Goal: Information Seeking & Learning: Understand process/instructions

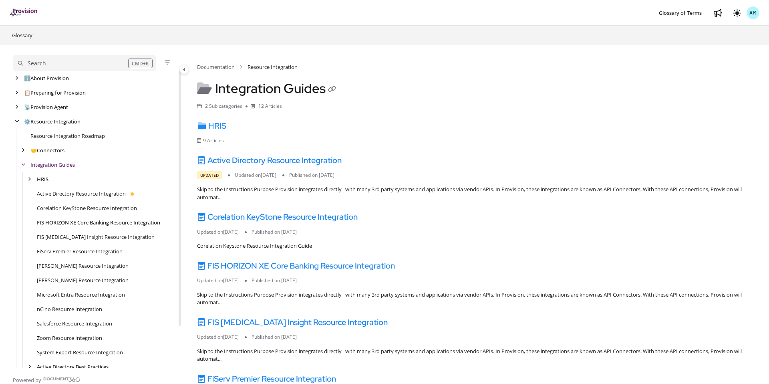
scroll to position [14, 0]
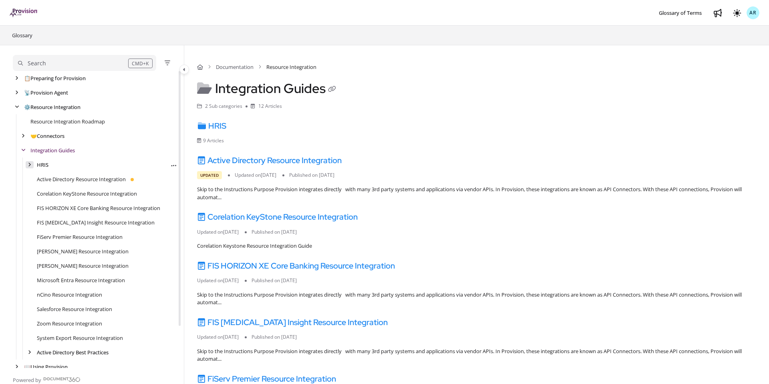
click at [29, 163] on icon "arrow" at bounding box center [29, 164] width 3 height 5
click at [57, 266] on link "Paylocity Resource Integration" at bounding box center [79, 266] width 73 height 8
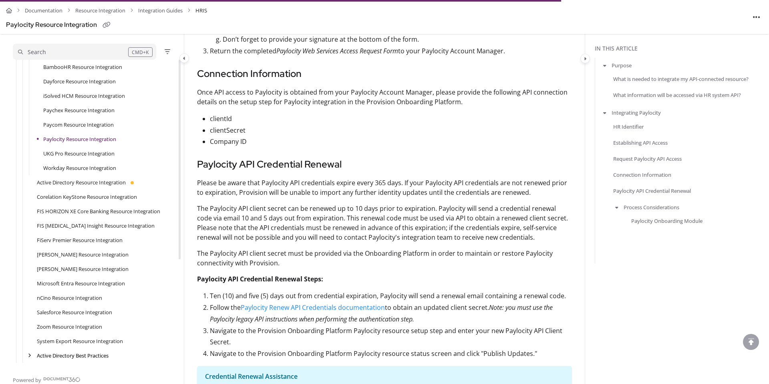
scroll to position [920, 0]
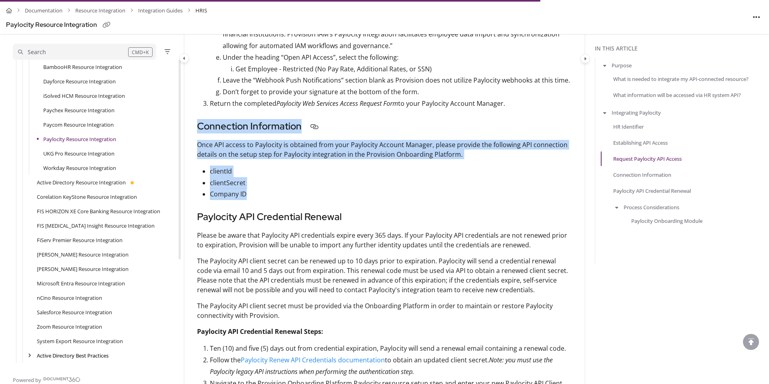
drag, startPoint x: 251, startPoint y: 162, endPoint x: 199, endPoint y: 95, distance: 84.5
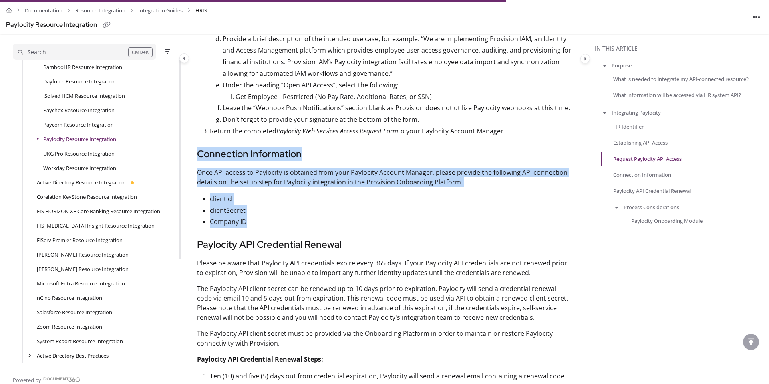
scroll to position [862, 0]
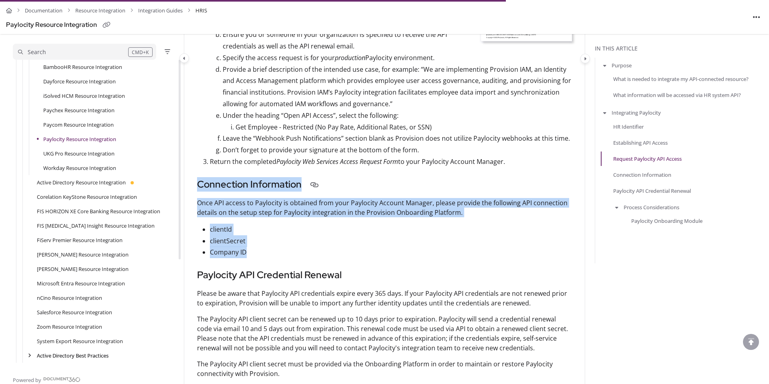
click at [202, 177] on h3 "Connection Information" at bounding box center [384, 184] width 375 height 14
drag, startPoint x: 197, startPoint y: 149, endPoint x: 255, endPoint y: 215, distance: 87.7
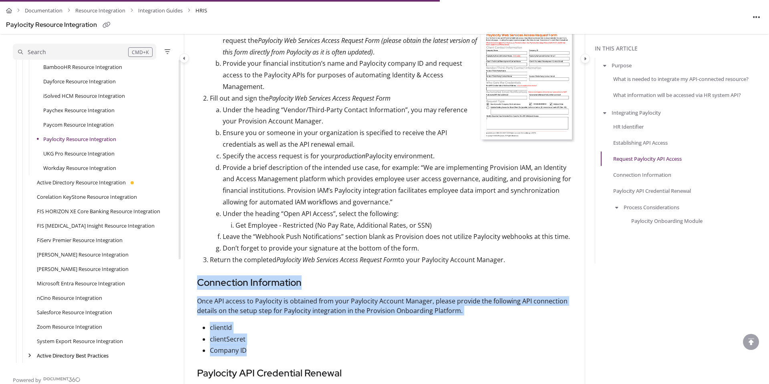
scroll to position [765, 0]
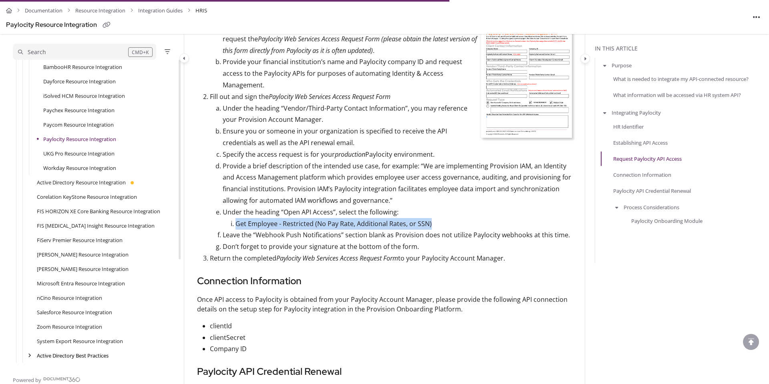
drag, startPoint x: 233, startPoint y: 188, endPoint x: 440, endPoint y: 186, distance: 206.8
click at [440, 218] on li "Get Employee - Restricted (No Pay Rate, Additional Rates, or SSN)" at bounding box center [404, 224] width 337 height 12
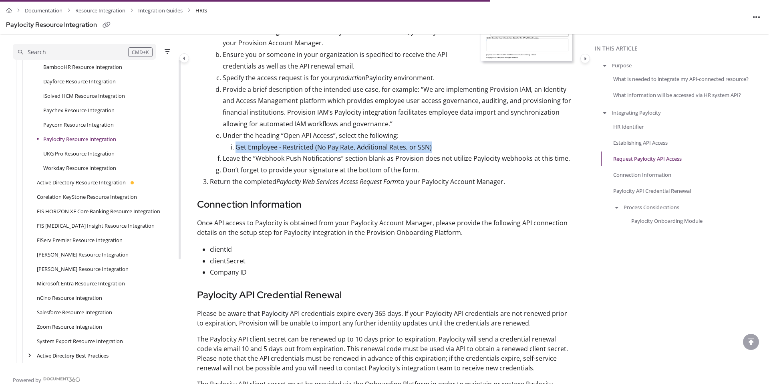
scroll to position [860, 0]
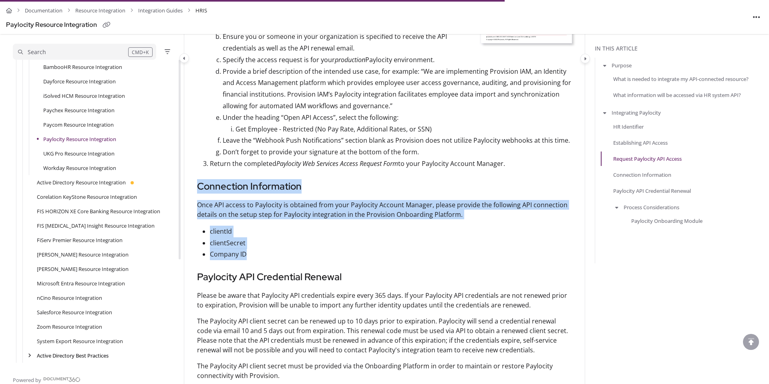
drag, startPoint x: 252, startPoint y: 218, endPoint x: 196, endPoint y: 151, distance: 86.8
click at [250, 248] on p "Company ID" at bounding box center [391, 254] width 362 height 12
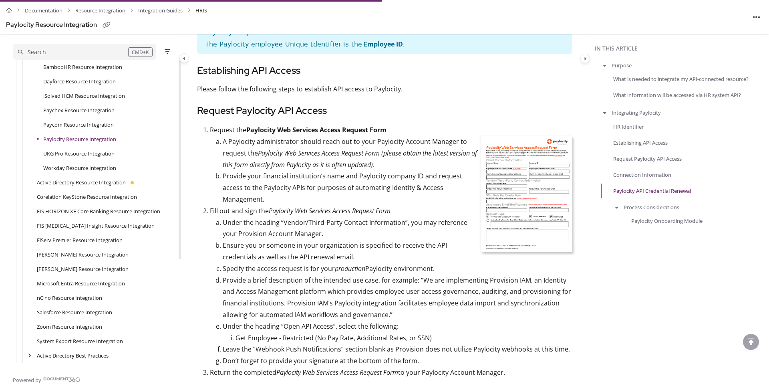
scroll to position [651, 0]
click at [529, 153] on img at bounding box center [526, 194] width 91 height 116
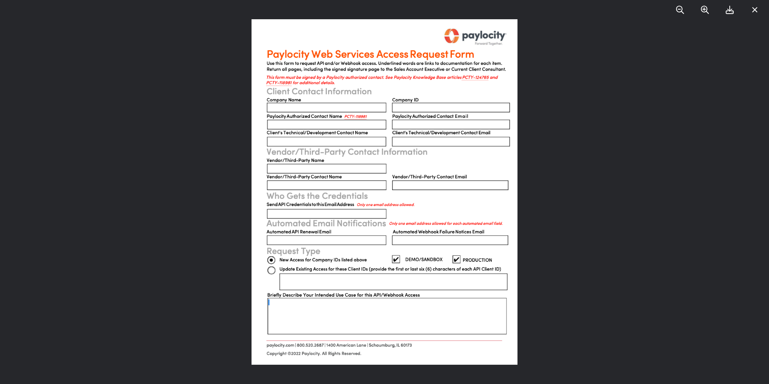
click at [216, 157] on div at bounding box center [384, 192] width 769 height 384
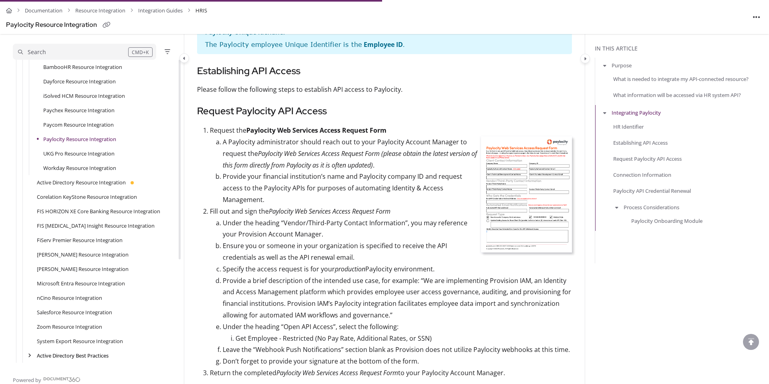
click at [521, 157] on img at bounding box center [526, 194] width 91 height 116
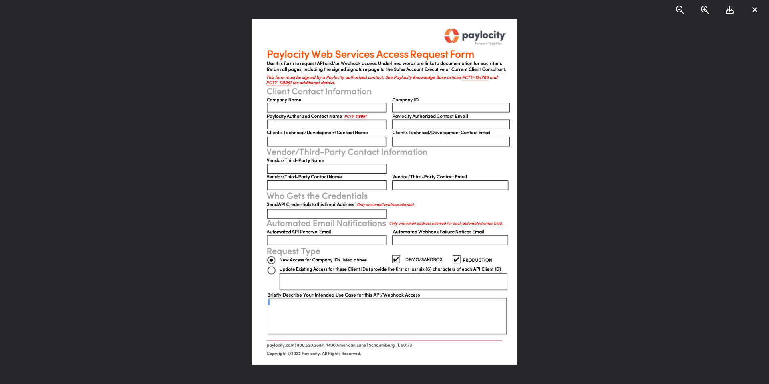
click at [221, 121] on div at bounding box center [384, 192] width 769 height 384
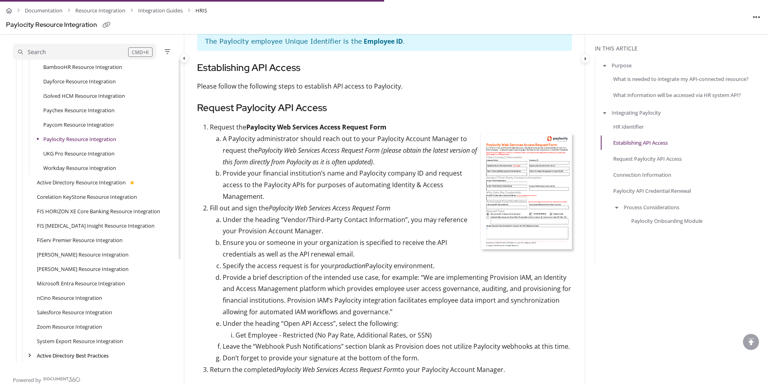
scroll to position [655, 0]
click at [261, 99] on h3 "Request Paylocity API Access" at bounding box center [384, 106] width 375 height 14
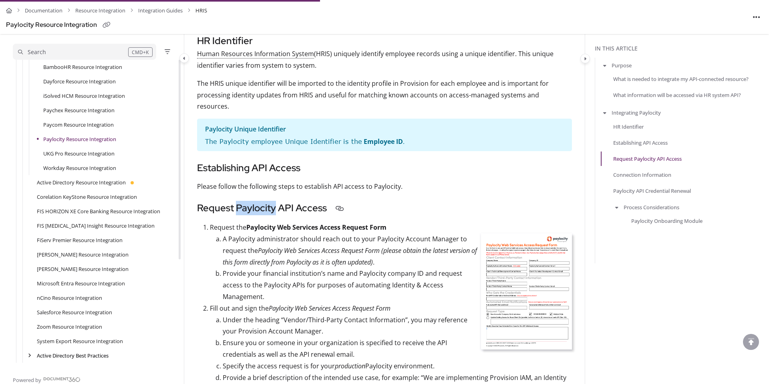
scroll to position [545, 0]
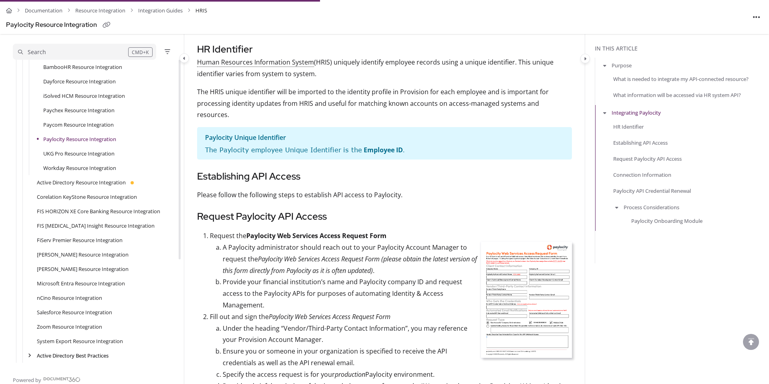
click at [291, 242] on p "A Paylocity administrator should reach out to your Paylocity Account Manager to…" at bounding box center [397, 259] width 349 height 34
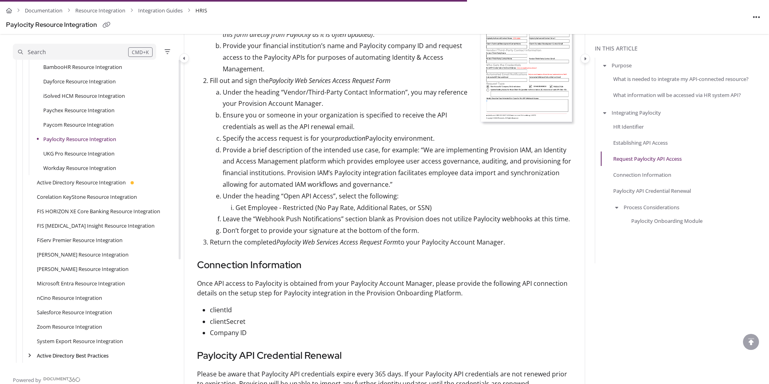
scroll to position [802, 0]
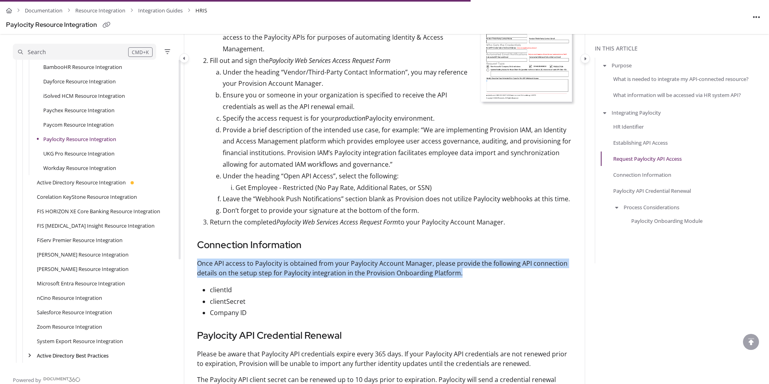
drag, startPoint x: 198, startPoint y: 231, endPoint x: 491, endPoint y: 240, distance: 292.3
click at [491, 258] on p "Once API access to Paylocity is obtained from your Paylocity Account Manager, p…" at bounding box center [384, 267] width 375 height 19
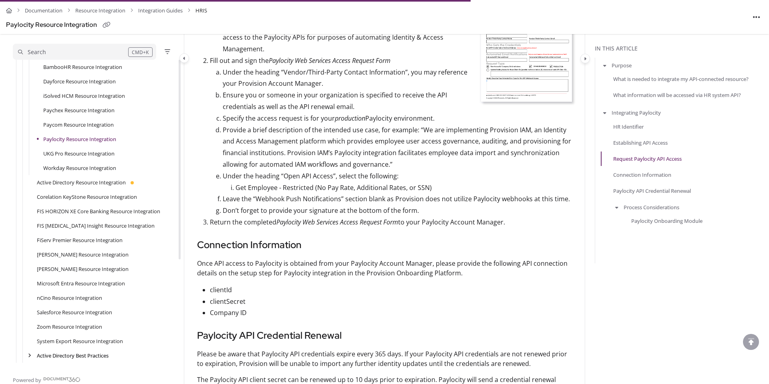
click at [255, 307] on p "Company ID" at bounding box center [391, 313] width 362 height 12
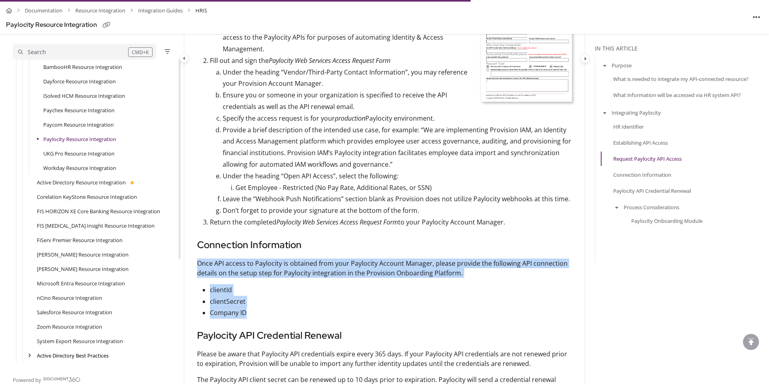
drag, startPoint x: 262, startPoint y: 277, endPoint x: 199, endPoint y: 230, distance: 78.5
click at [199, 230] on article "Skip to the Instructions Purpose Provision integrates directly with many 3rd pa…" at bounding box center [384, 43] width 375 height 1391
click at [258, 307] on p "Company ID" at bounding box center [391, 313] width 362 height 12
drag, startPoint x: 260, startPoint y: 280, endPoint x: 198, endPoint y: 208, distance: 94.6
click at [198, 208] on article "Skip to the Instructions Purpose Provision integrates directly with many 3rd pa…" at bounding box center [384, 43] width 375 height 1391
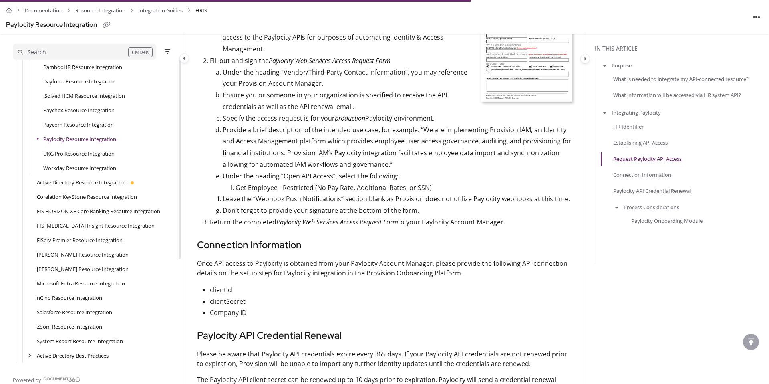
click at [223, 205] on li "Don’t forget to provide your signature at the bottom of the form." at bounding box center [397, 211] width 349 height 12
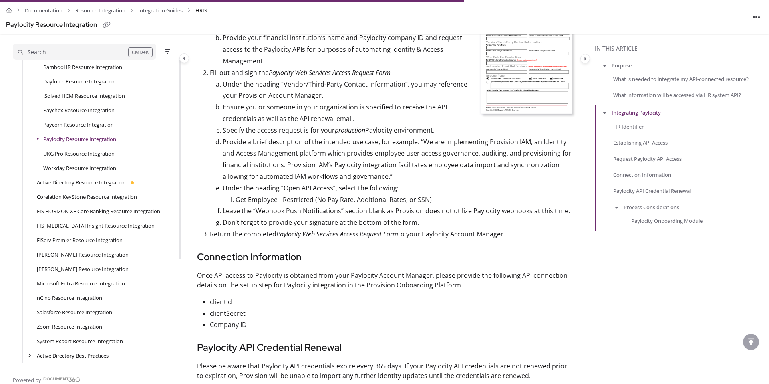
scroll to position [791, 0]
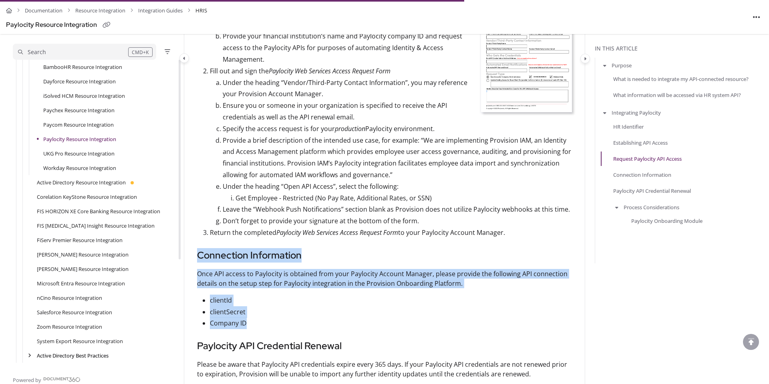
drag, startPoint x: 254, startPoint y: 288, endPoint x: 194, endPoint y: 217, distance: 93.8
click at [194, 217] on div "Documentation Resource Integration Integration Guides HRIS Paylocity Resource I…" at bounding box center [384, 49] width 401 height 1590
click at [256, 317] on p "Company ID" at bounding box center [391, 323] width 362 height 12
drag, startPoint x: 255, startPoint y: 291, endPoint x: 196, endPoint y: 224, distance: 89.7
click at [196, 224] on div "Documentation Resource Integration Integration Guides HRIS Paylocity Resource I…" at bounding box center [384, 49] width 401 height 1590
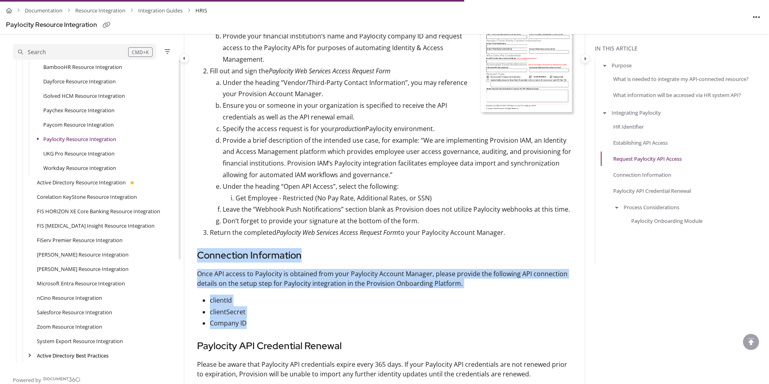
click at [254, 317] on p "Company ID" at bounding box center [391, 323] width 362 height 12
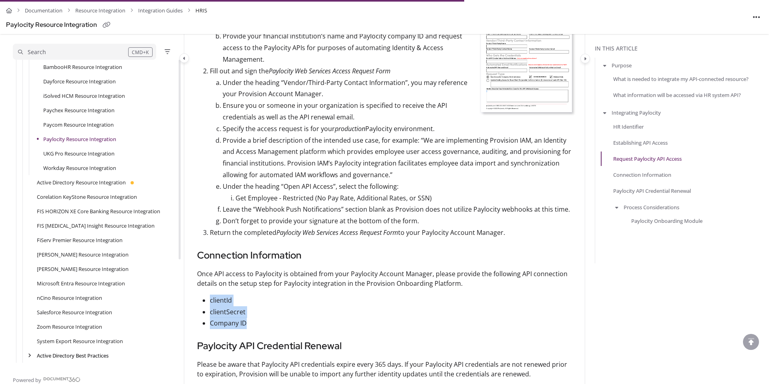
drag, startPoint x: 251, startPoint y: 289, endPoint x: 208, endPoint y: 267, distance: 48.0
click at [208, 295] on ul "clientId clientSecret Company ID" at bounding box center [384, 312] width 375 height 34
